Goal: Information Seeking & Learning: Learn about a topic

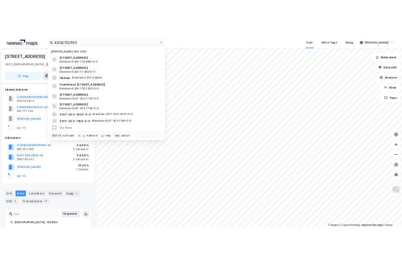
scroll to position [83, 0]
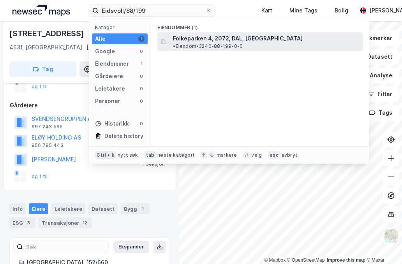
click at [194, 37] on span "Folkeparken 4, 2072, DAL, [GEOGRAPHIC_DATA]" at bounding box center [238, 38] width 130 height 9
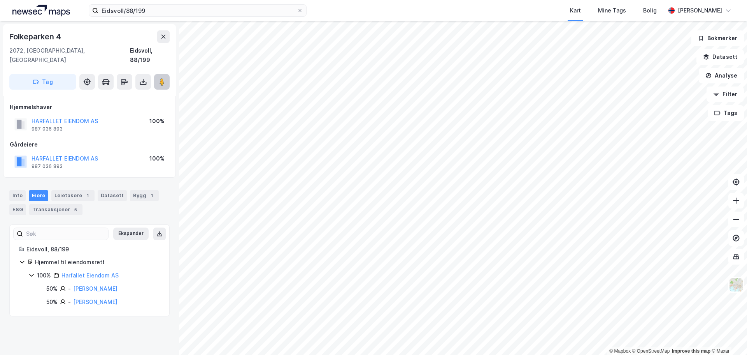
click at [159, 78] on icon at bounding box center [162, 82] width 8 height 8
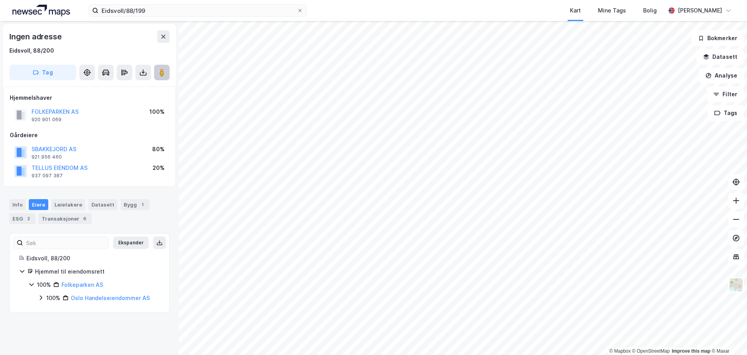
click at [163, 71] on image at bounding box center [162, 73] width 5 height 8
click at [71, 220] on div "Transaksjoner 6" at bounding box center [65, 218] width 53 height 11
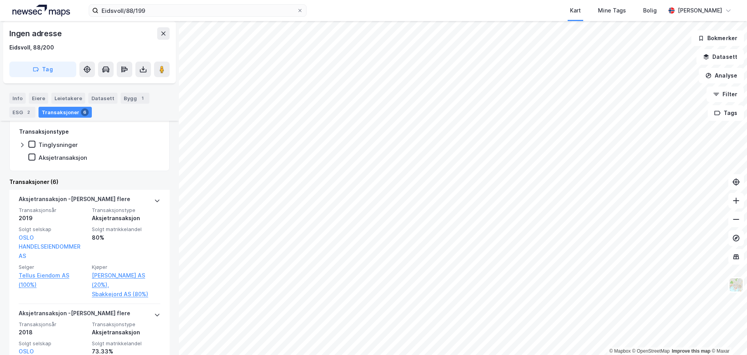
scroll to position [258, 0]
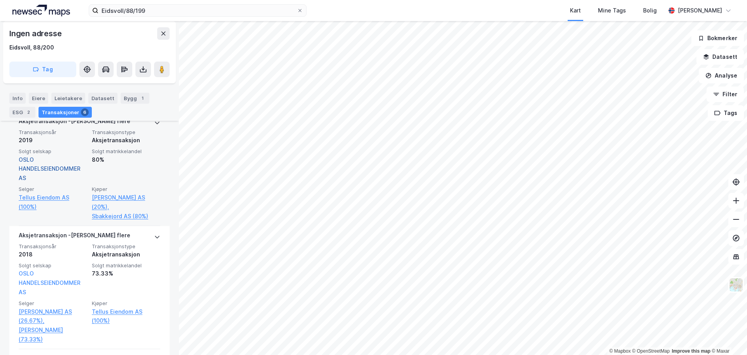
click at [45, 168] on link "OSLO HANDELSEIENDOMMER AS" at bounding box center [50, 168] width 62 height 25
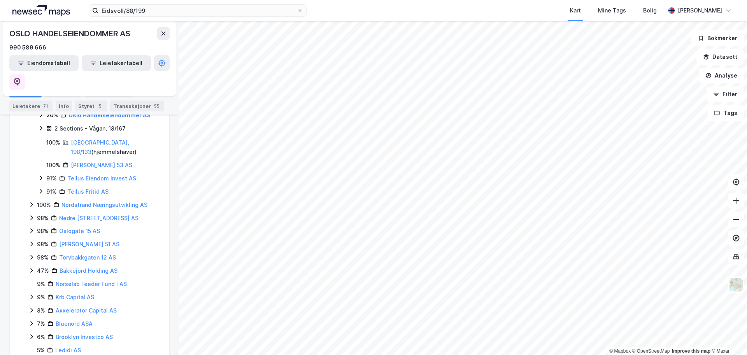
scroll to position [468, 0]
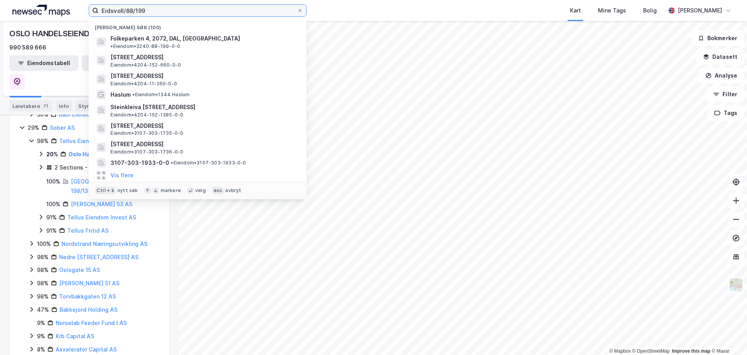
drag, startPoint x: 174, startPoint y: 9, endPoint x: 10, endPoint y: 3, distance: 164.0
click at [10, 3] on div "Eidsvoll/88/199 Nylige søk (100) Folkeparken 4, 2072, DAL, [GEOGRAPHIC_DATA] • …" at bounding box center [373, 10] width 747 height 21
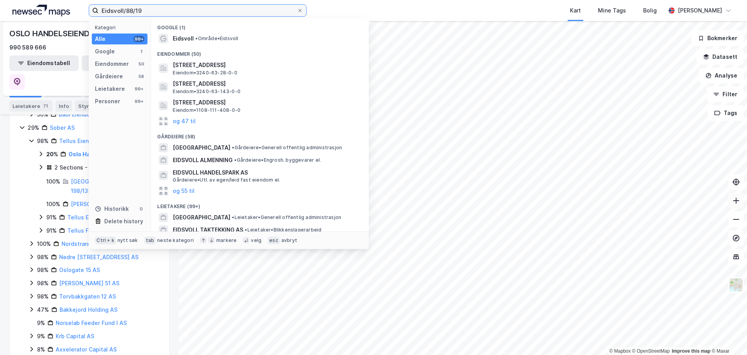
type input "Eidsvoll/88/199"
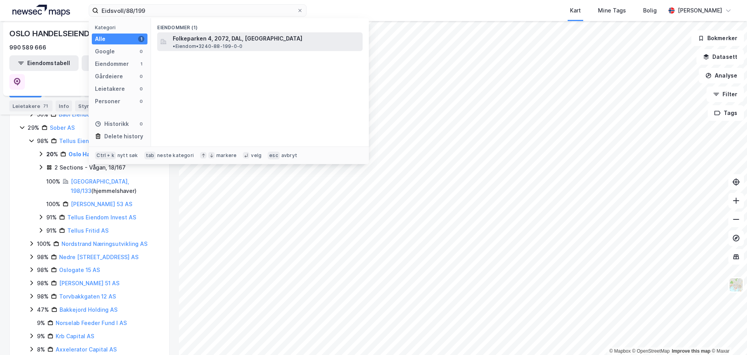
click at [202, 37] on span "Folkeparken 4, 2072, DAL, [GEOGRAPHIC_DATA]" at bounding box center [238, 38] width 130 height 9
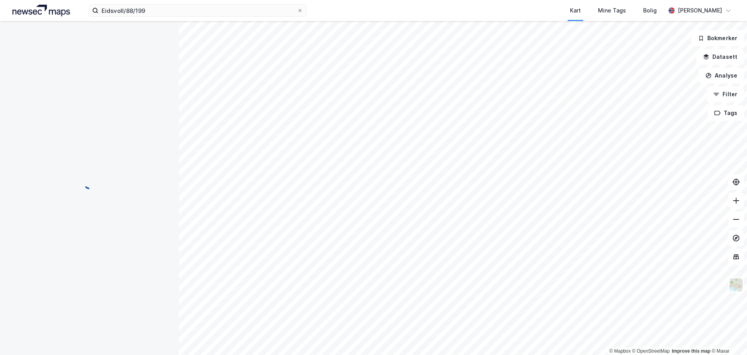
scroll to position [6, 0]
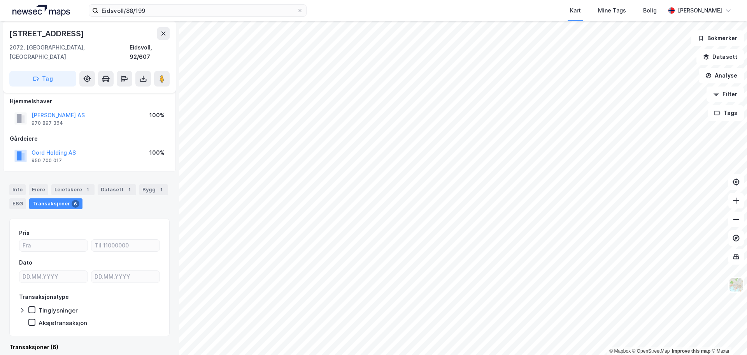
click at [483, 21] on div "Eidsvoll/88/199 Kart Mine Tags Bolig [PERSON_NAME] © Mapbox © OpenStreetMap Imp…" at bounding box center [373, 177] width 747 height 355
click at [383, 354] on html "Eidsvoll/88/199 Kart Mine Tags Bolig [PERSON_NAME] © Mapbox © OpenStreetMap Imp…" at bounding box center [373, 177] width 747 height 355
click at [366, 354] on html "Eidsvoll/88/199 Kart Mine Tags Bolig [PERSON_NAME] © Mapbox © OpenStreetMap Imp…" at bounding box center [373, 177] width 747 height 355
click at [392, 354] on html "Eidsvoll/88/199 Kart Mine Tags Bolig [PERSON_NAME] © Mapbox © OpenStreetMap Imp…" at bounding box center [373, 177] width 747 height 355
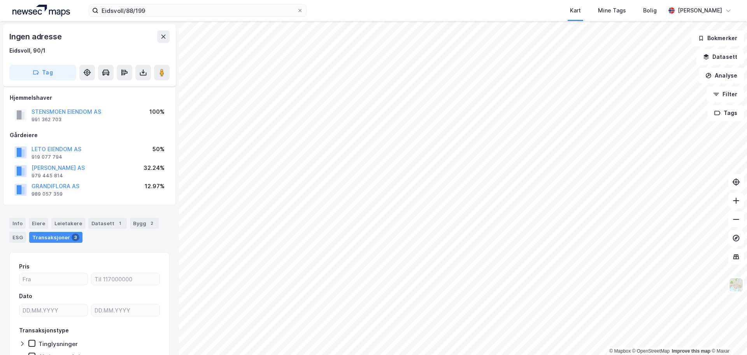
scroll to position [6, 0]
